Goal: Entertainment & Leisure: Browse casually

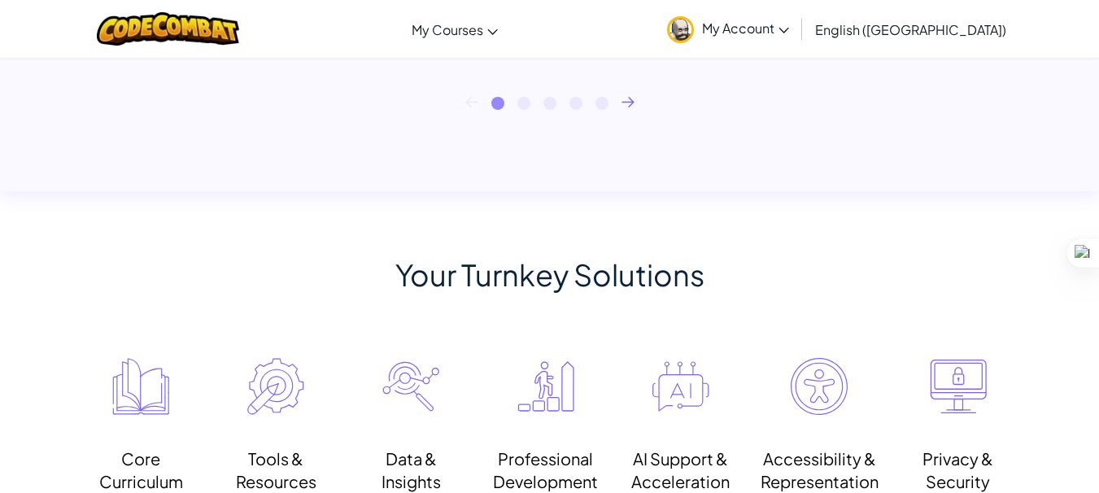
scroll to position [1027, 0]
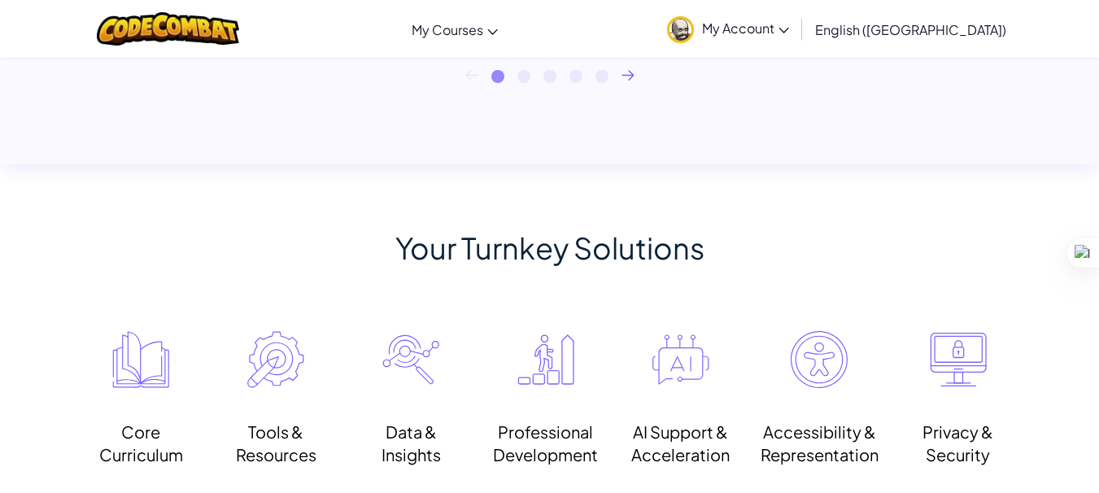
click at [796, 35] on link "My Account" at bounding box center [728, 28] width 138 height 51
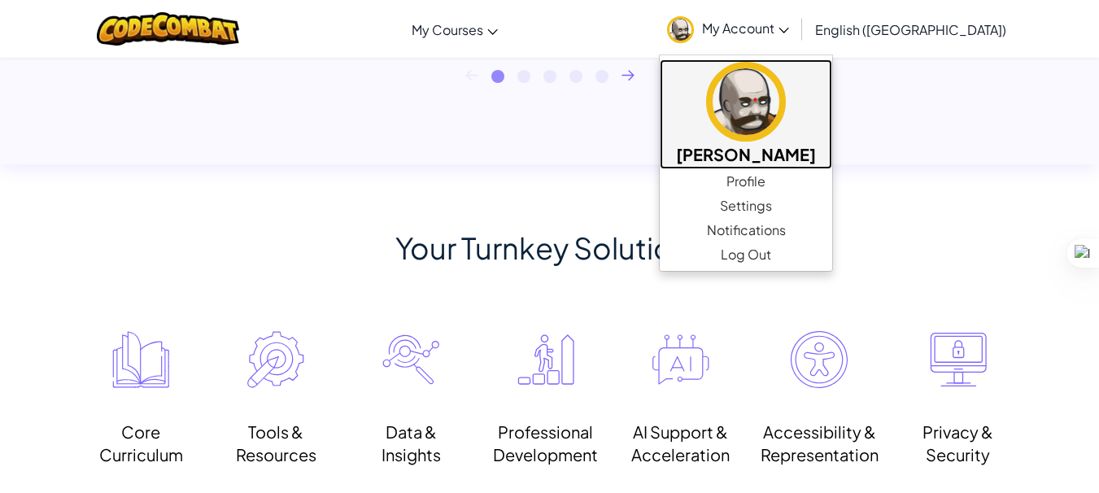
click at [816, 160] on h5 "[PERSON_NAME]" at bounding box center [746, 154] width 140 height 25
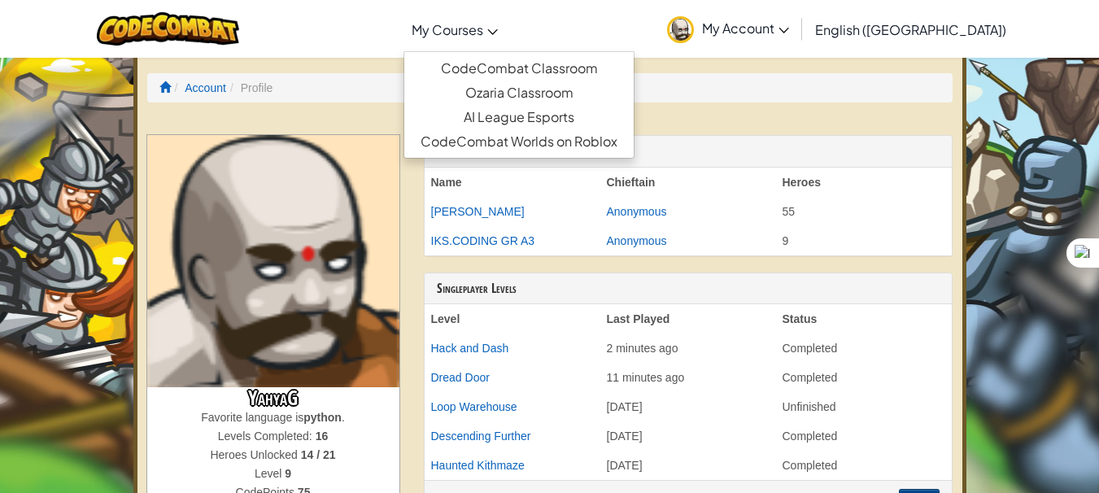
click at [483, 36] on span "My Courses" at bounding box center [448, 29] width 72 height 17
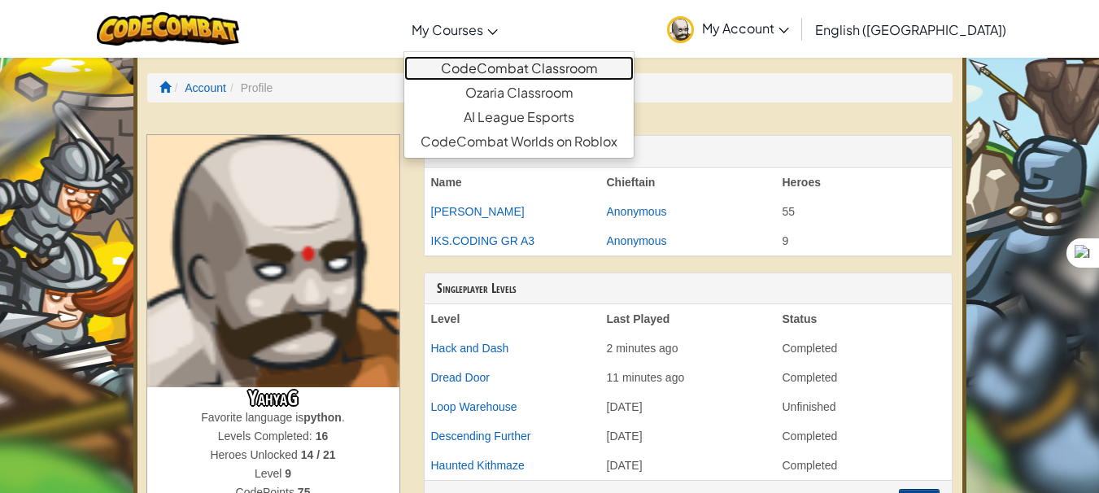
click at [578, 69] on link "CodeCombat Classroom" at bounding box center [518, 68] width 229 height 24
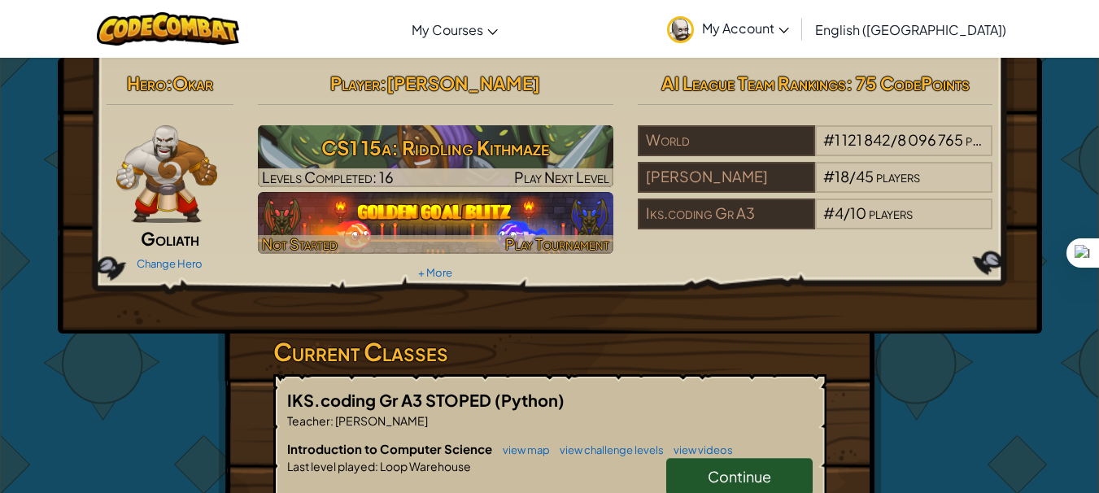
click at [520, 212] on img at bounding box center [435, 223] width 355 height 62
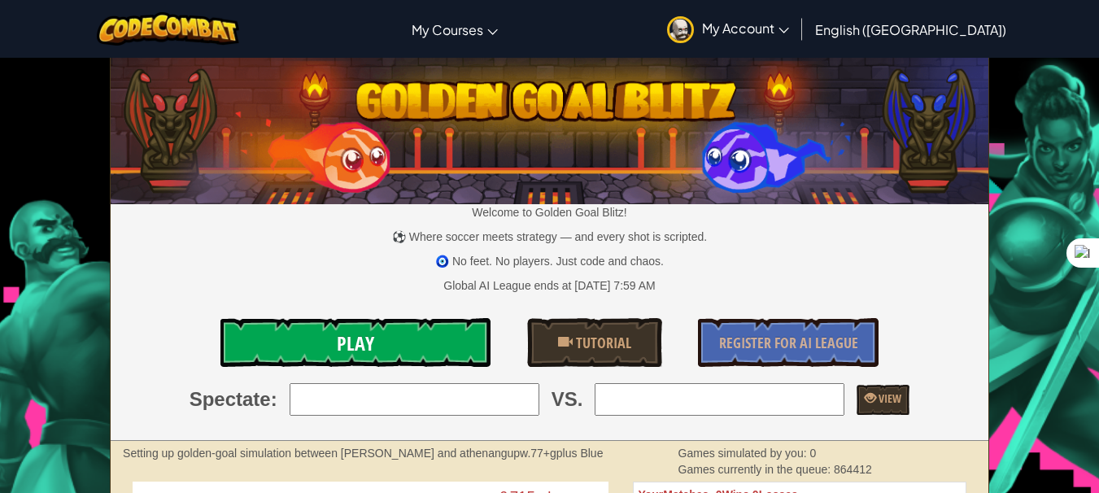
click at [376, 335] on link "Play" at bounding box center [355, 342] width 271 height 49
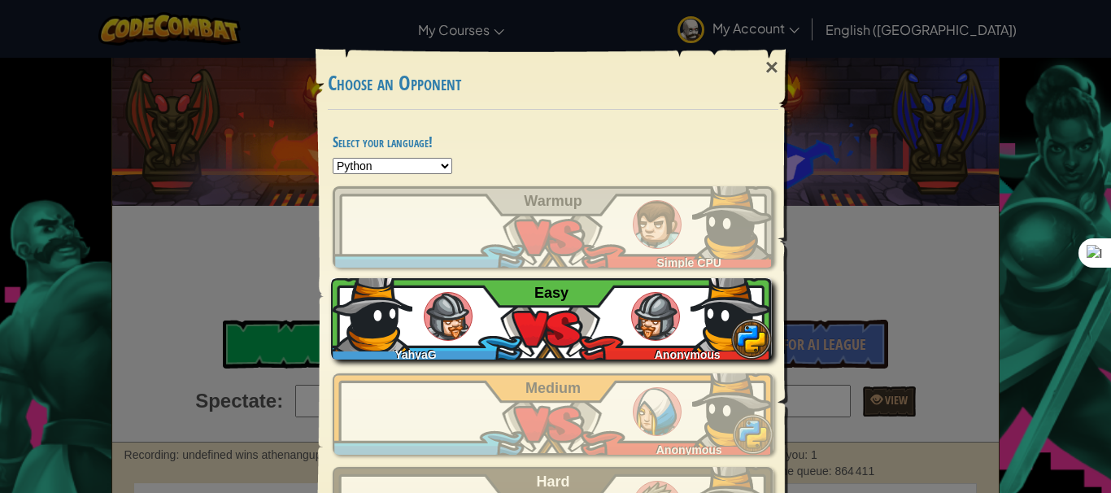
click at [587, 306] on div "YahyaG Anonymous Easy" at bounding box center [551, 318] width 441 height 81
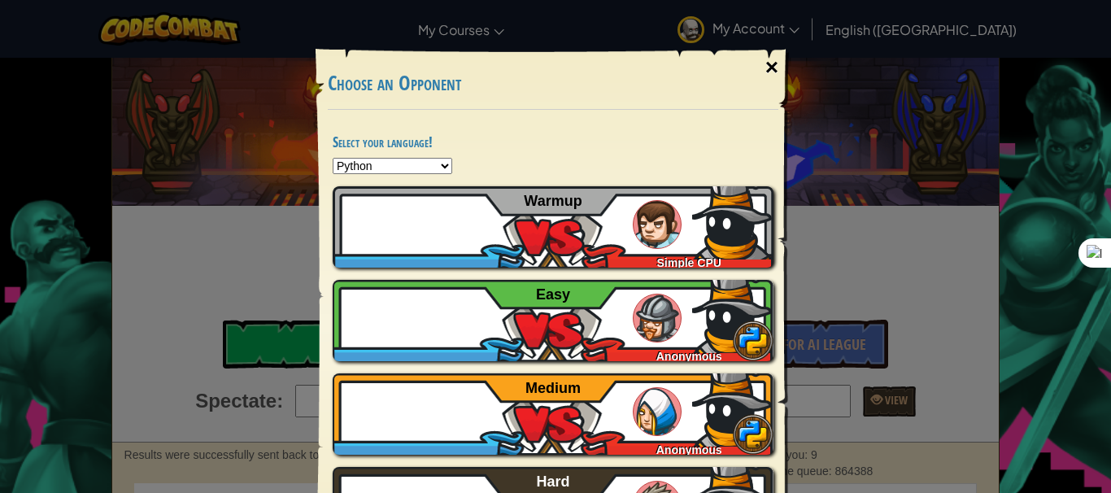
click at [770, 65] on div "×" at bounding box center [771, 67] width 37 height 47
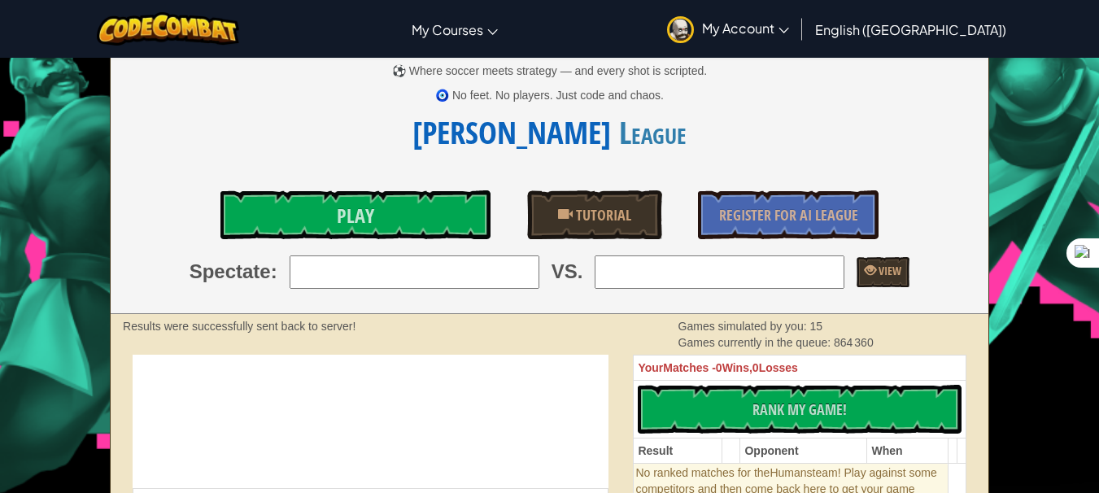
scroll to position [264, 0]
